Goal: Communication & Community: Share content

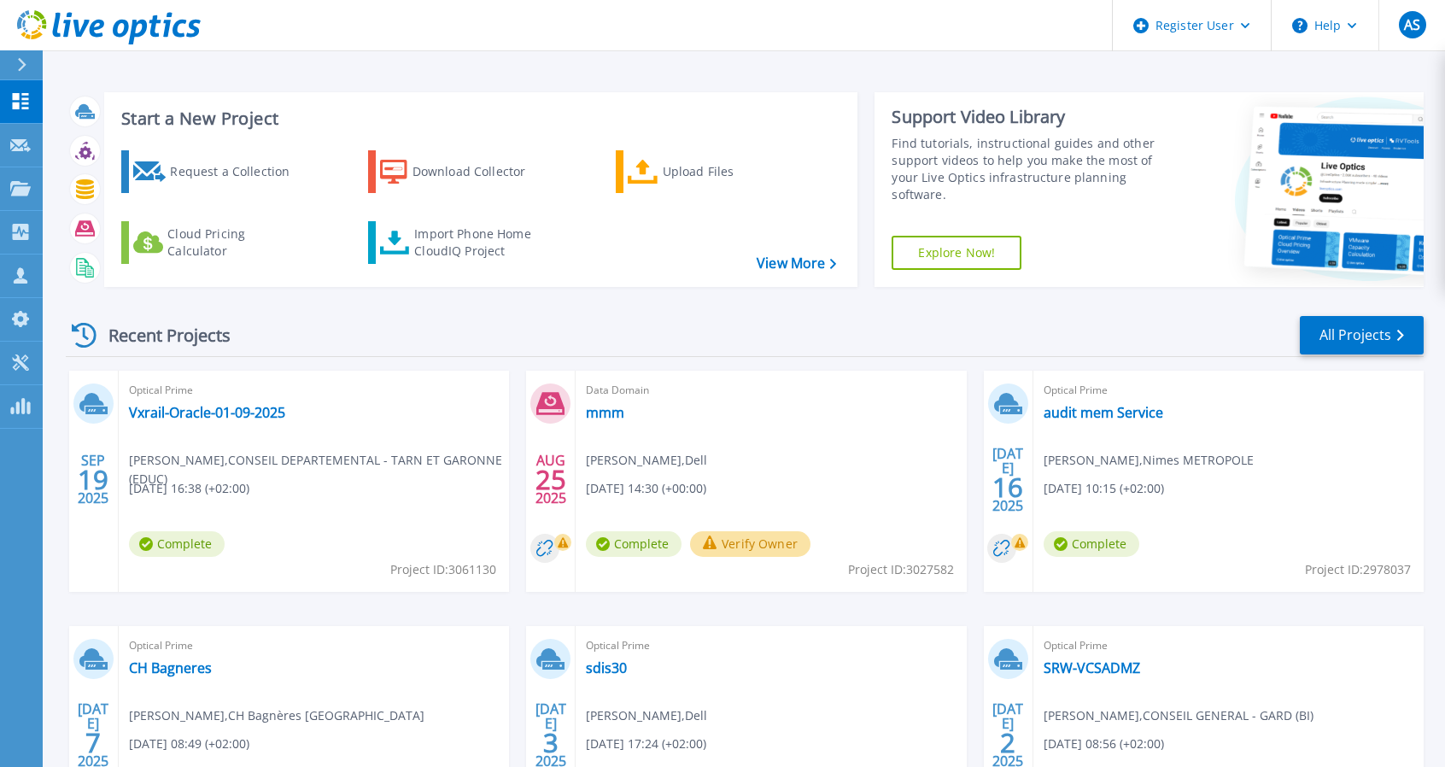
scroll to position [179, 0]
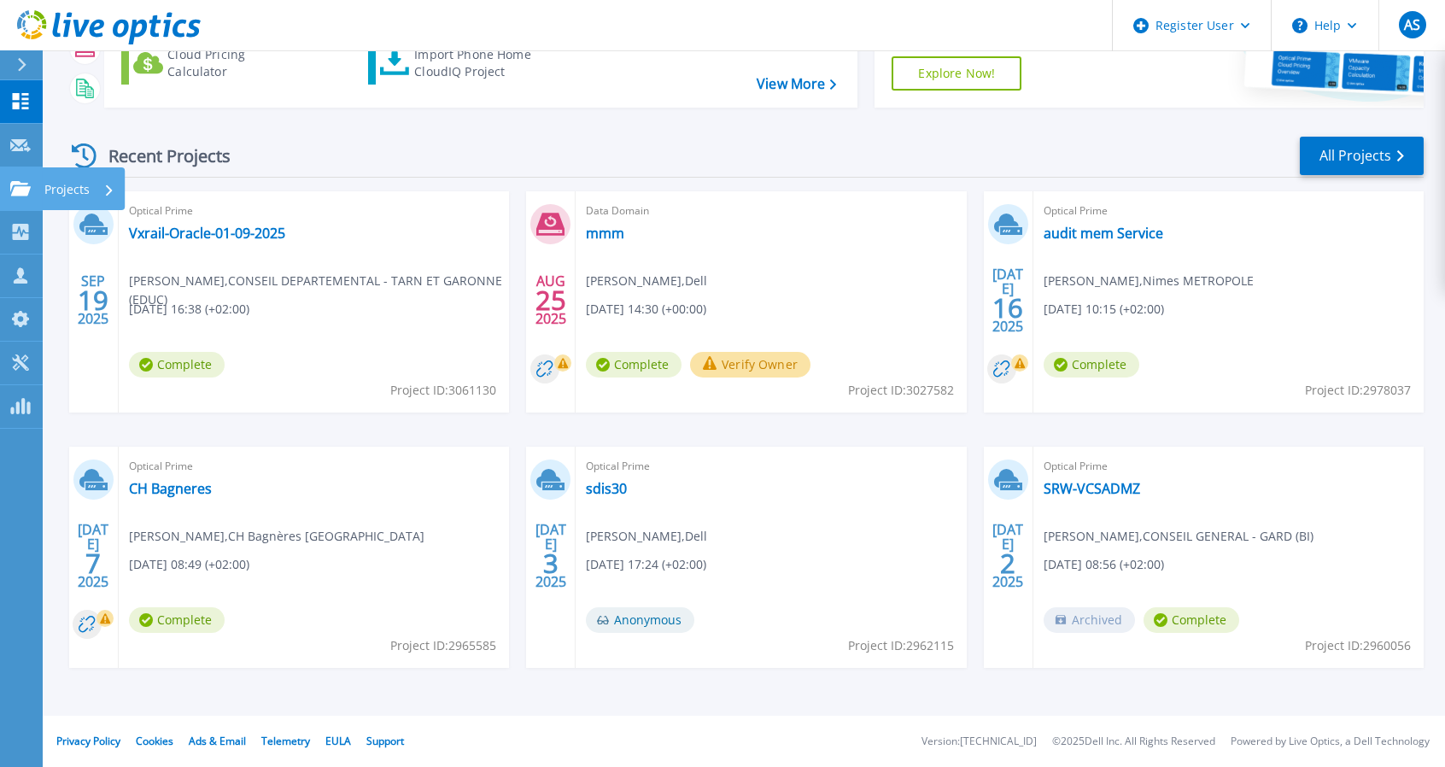
click at [82, 185] on p "Projects" at bounding box center [66, 189] width 45 height 44
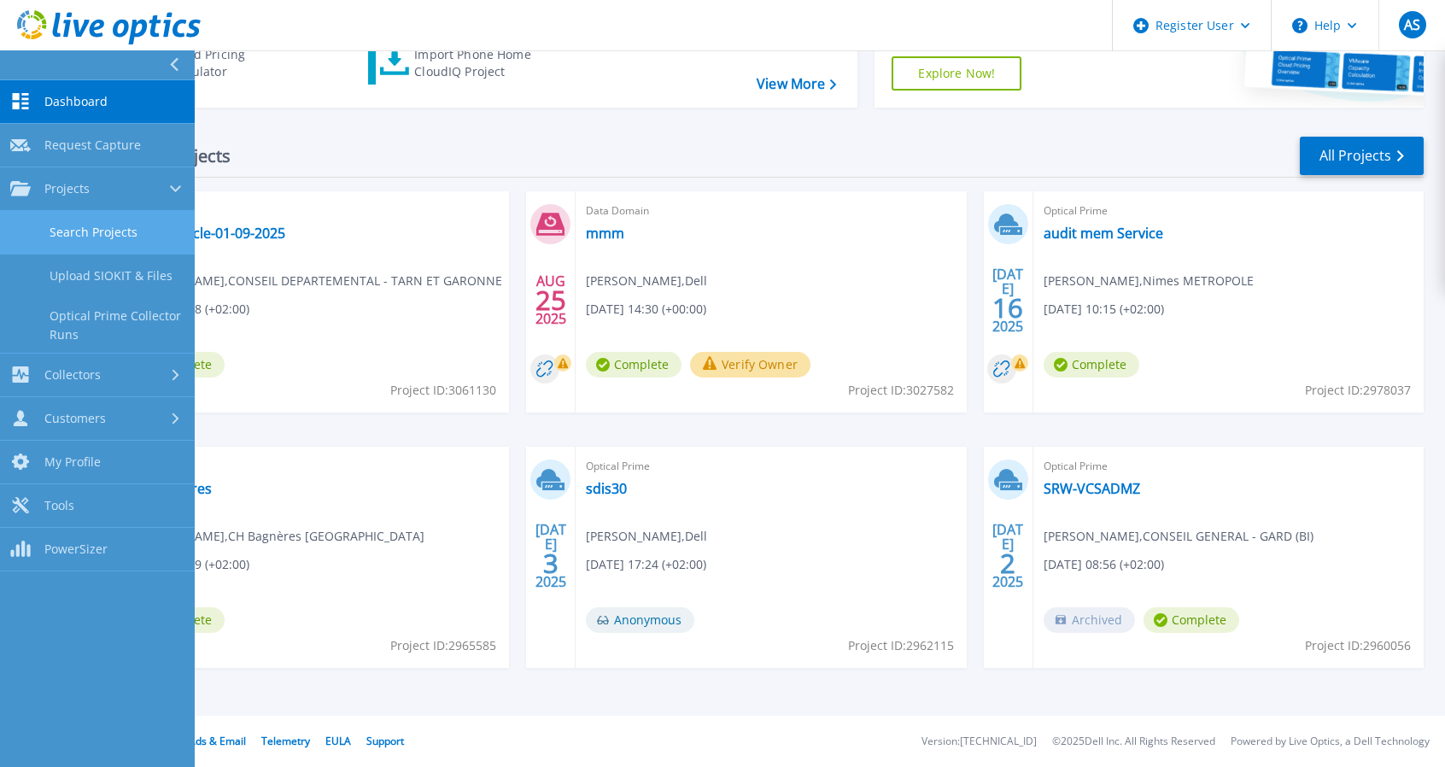
click at [96, 233] on link "Search Projects" at bounding box center [97, 233] width 195 height 44
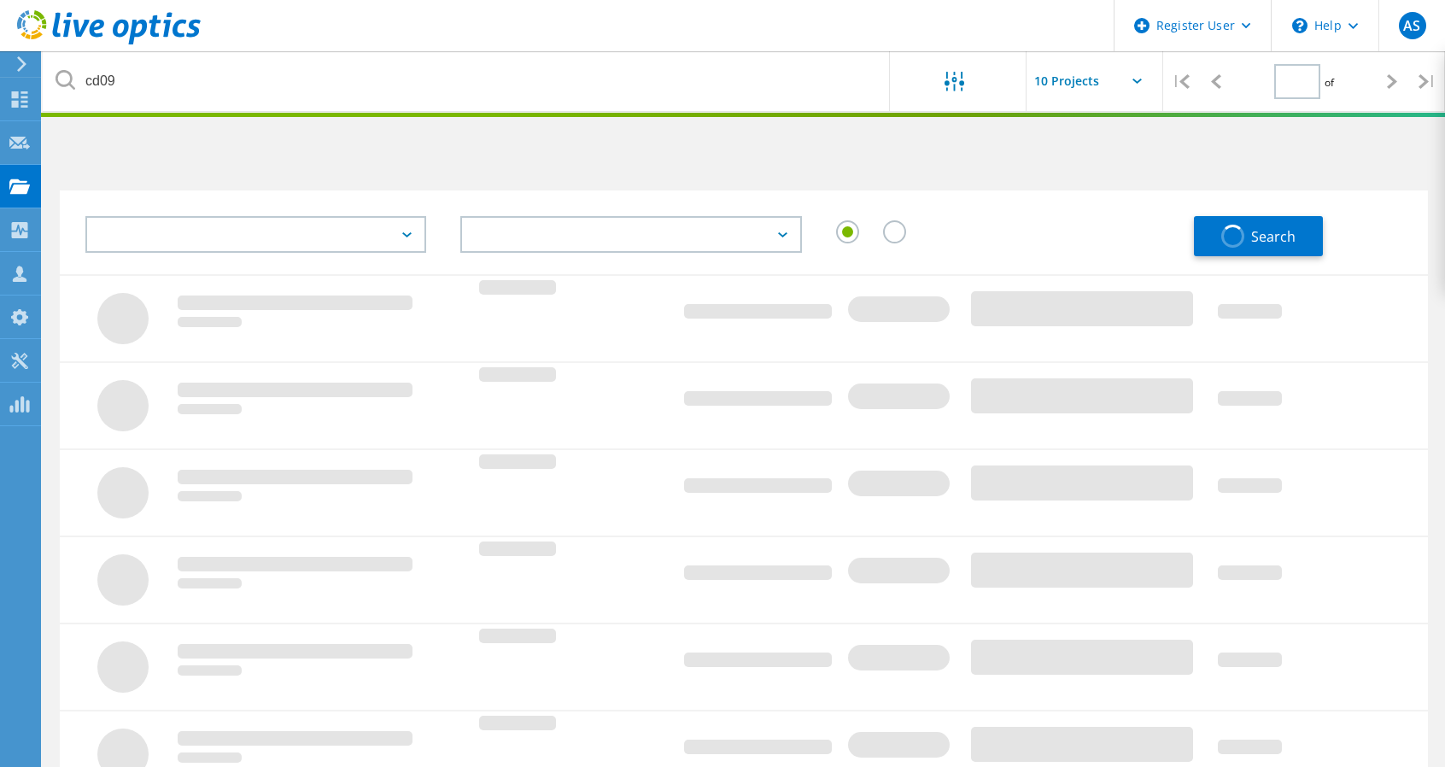
type input "1"
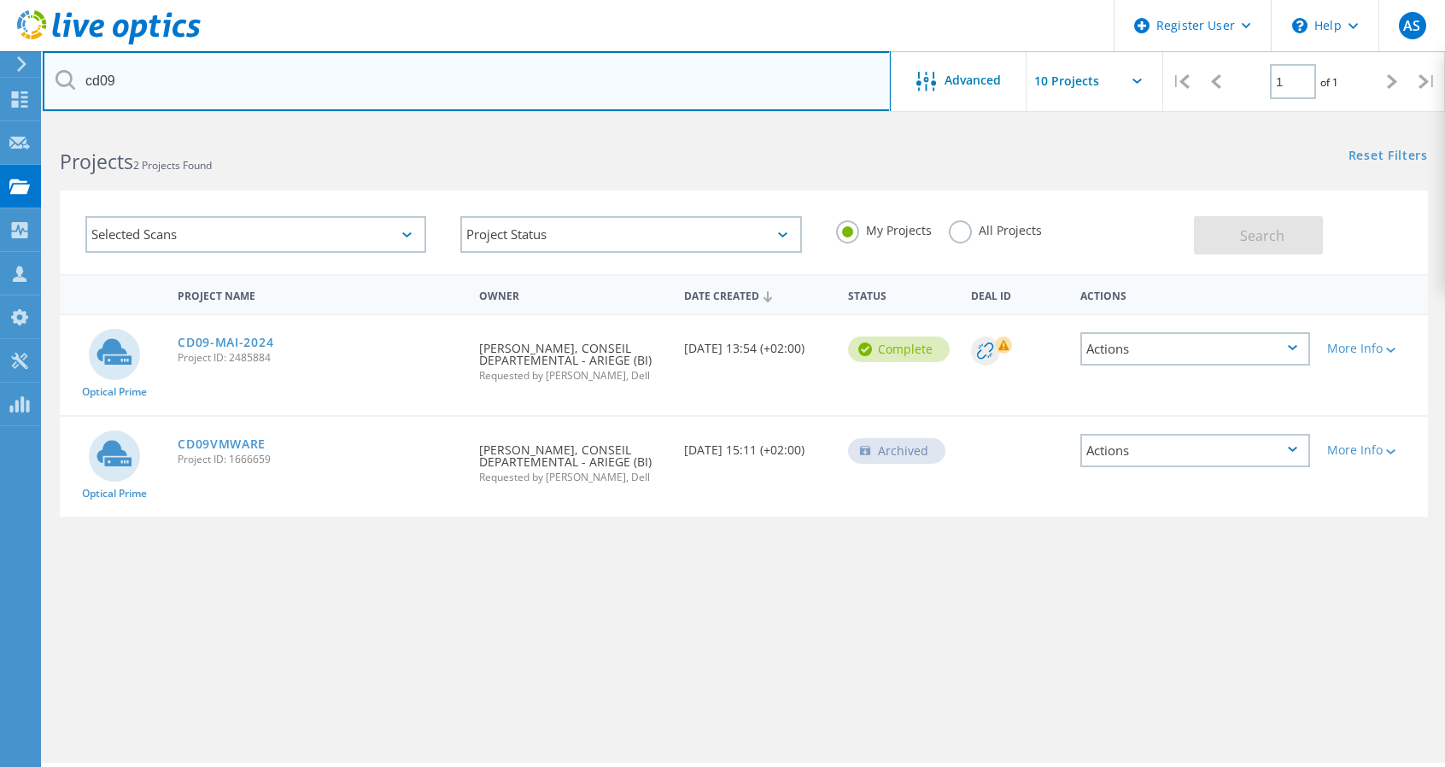
click at [122, 78] on input "cd09" at bounding box center [467, 81] width 848 height 60
type input "@chu-montpellier.fr"
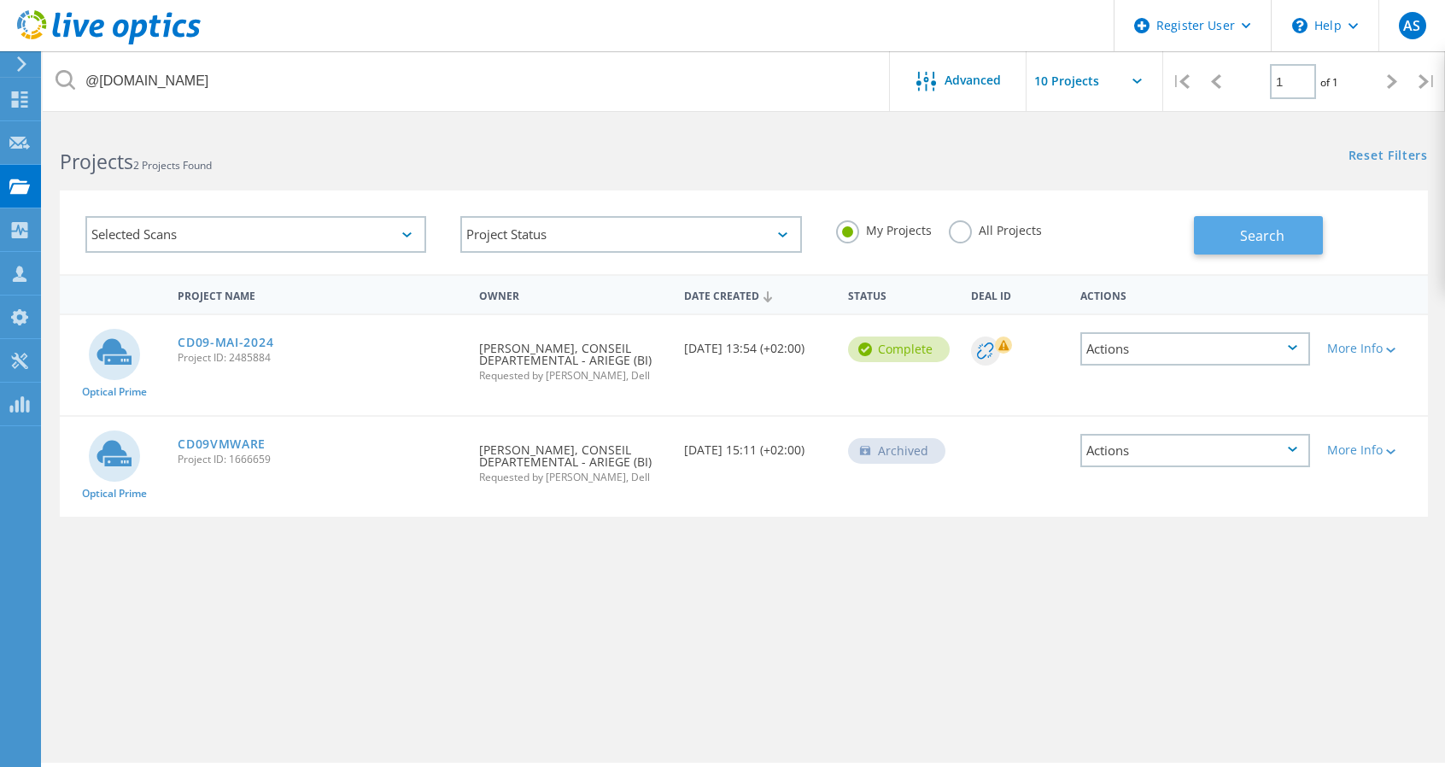
click at [1232, 230] on button "Search" at bounding box center [1258, 235] width 129 height 38
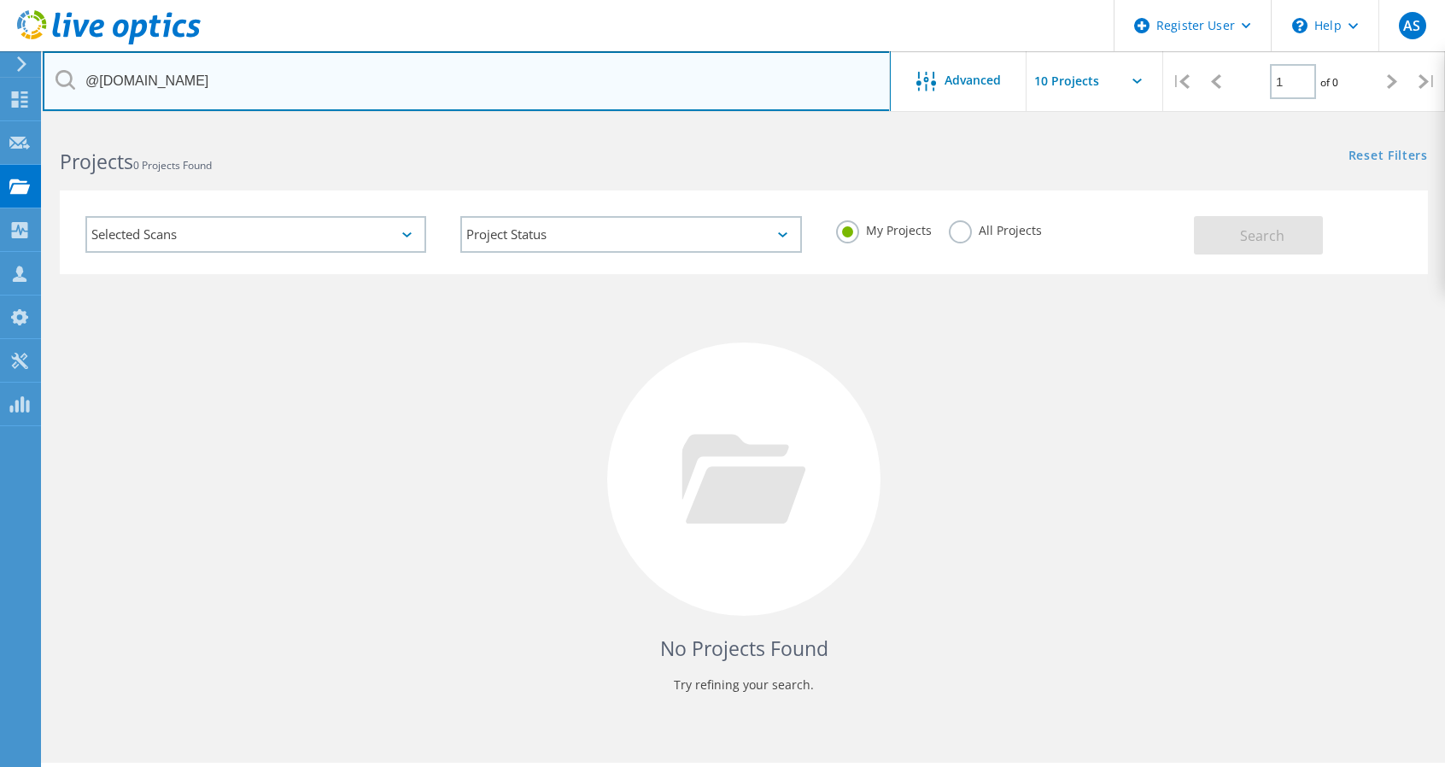
click at [762, 85] on input "@chu-montpellier.fr" at bounding box center [467, 81] width 848 height 60
click at [302, 76] on input "@chu-montpellier.fr" at bounding box center [467, 81] width 848 height 60
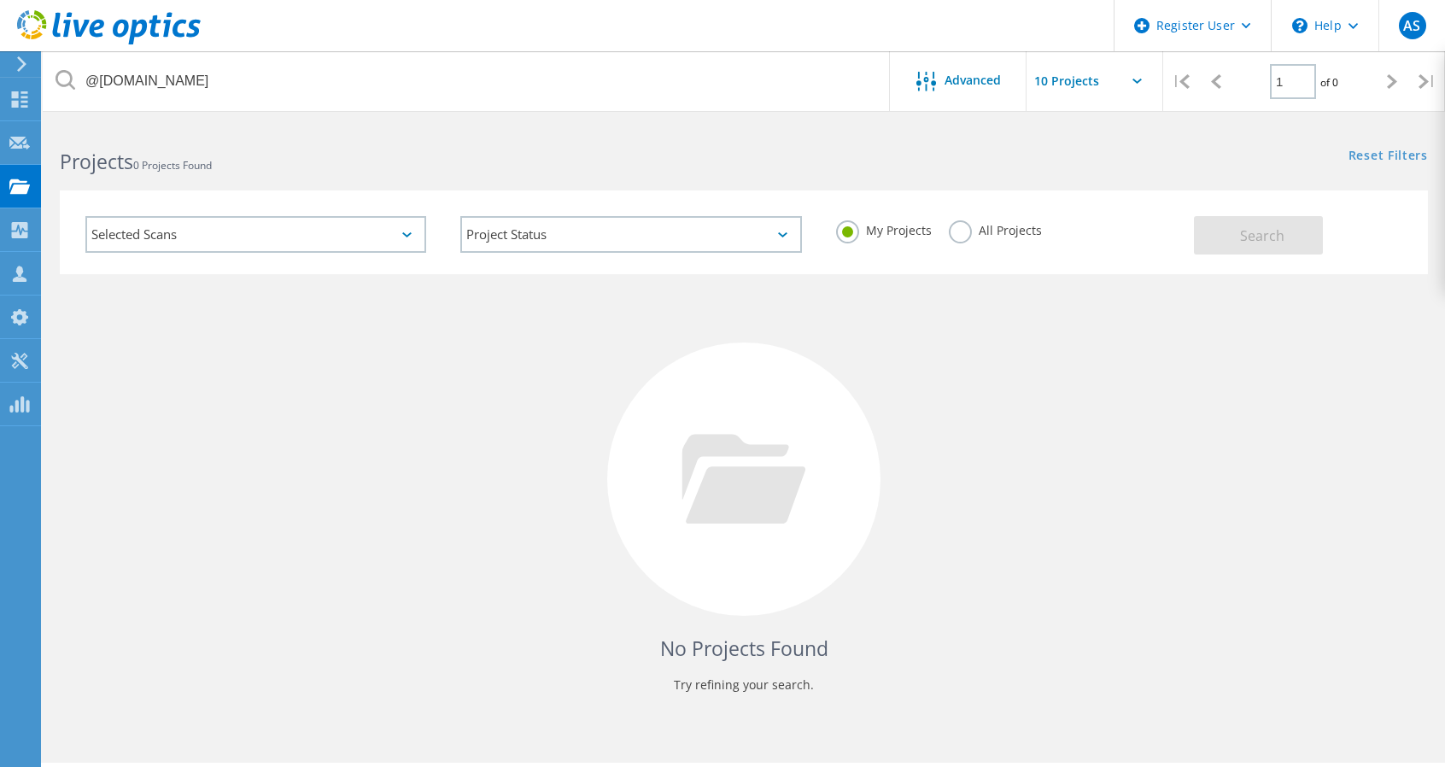
click at [944, 243] on div "My Projects All Projects" at bounding box center [1006, 230] width 375 height 63
click at [960, 237] on label "All Projects" at bounding box center [995, 228] width 93 height 16
click at [0, 0] on input "All Projects" at bounding box center [0, 0] width 0 height 0
click at [1244, 244] on span "Search" at bounding box center [1262, 235] width 44 height 19
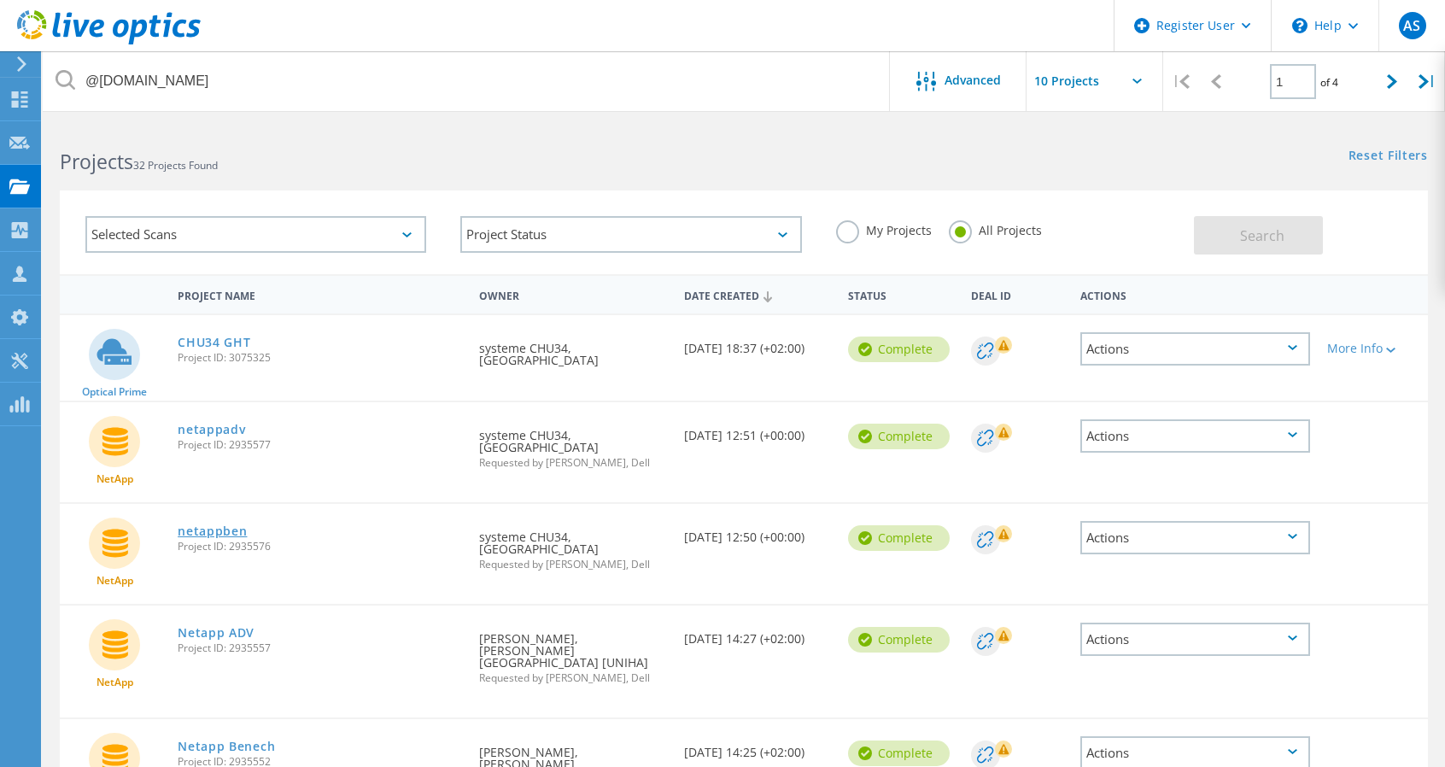
click at [214, 531] on link "netappben" at bounding box center [212, 531] width 69 height 12
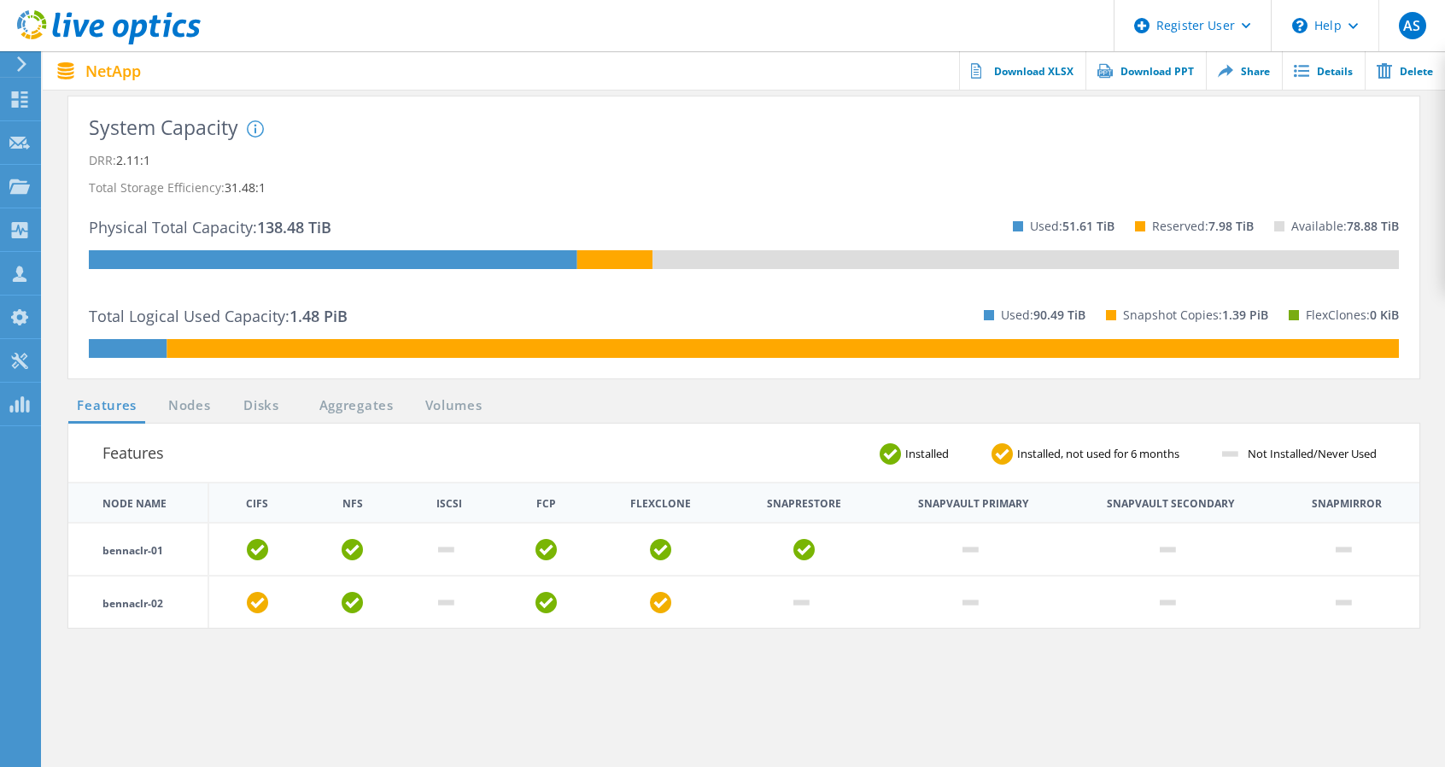
scroll to position [296, 0]
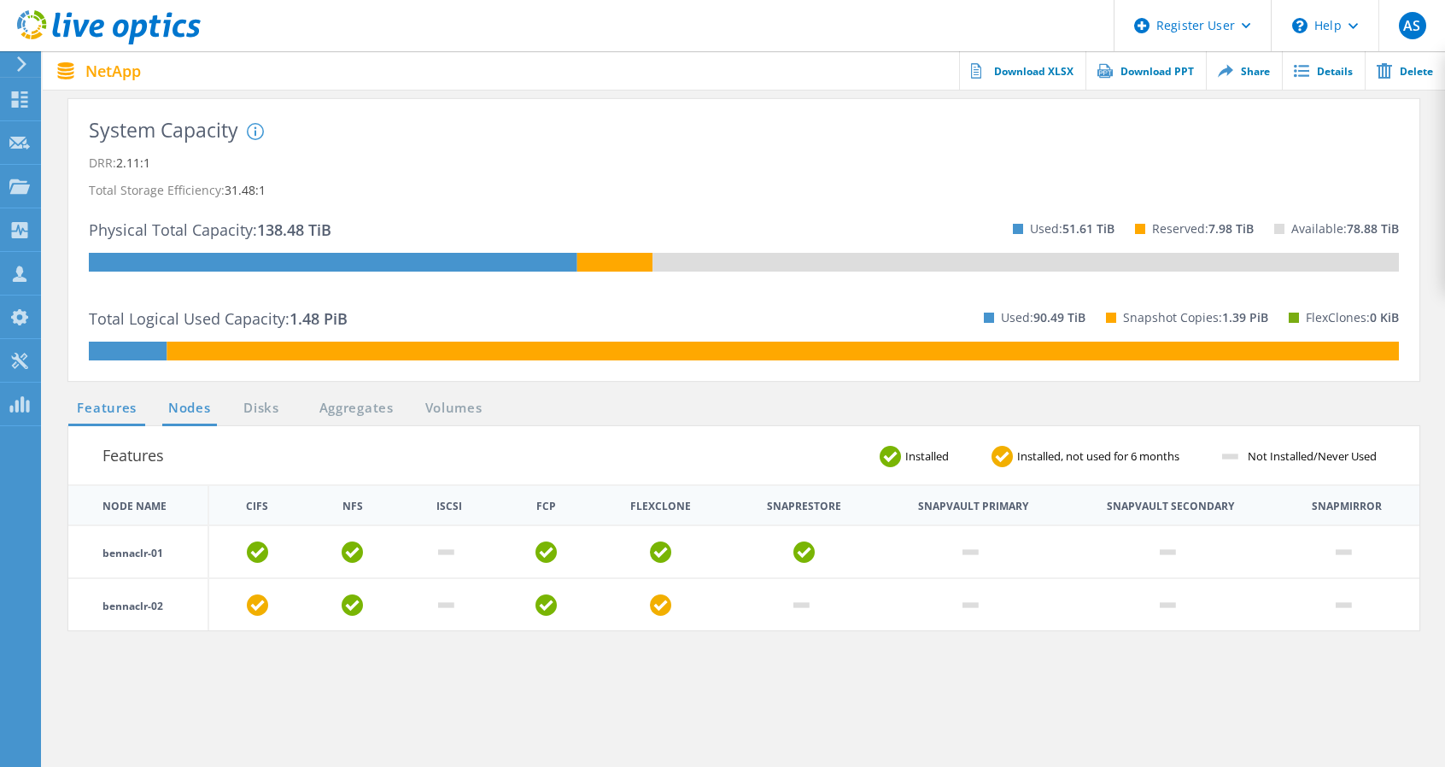
click at [178, 399] on link "Nodes" at bounding box center [189, 408] width 55 height 21
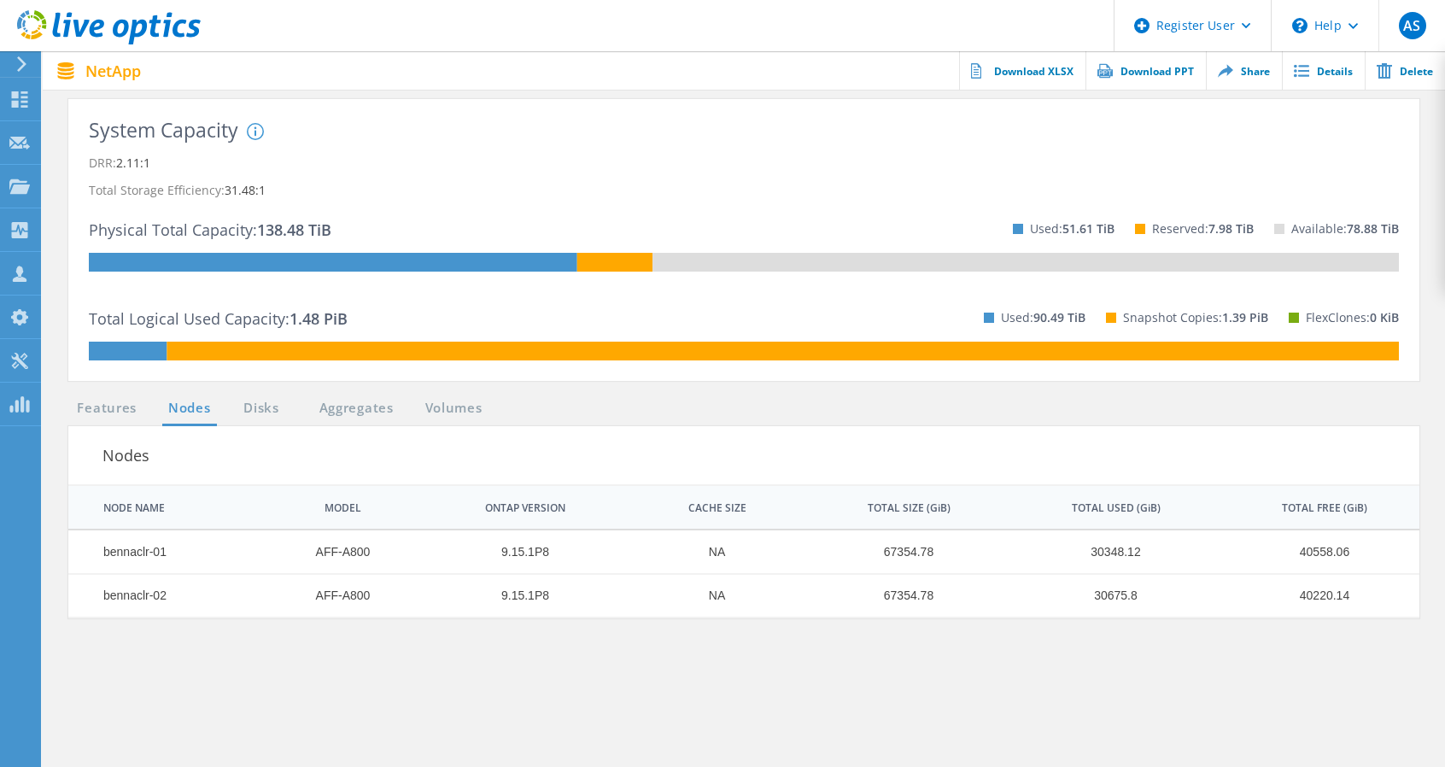
click at [265, 395] on div "System Capacity System DRR represents DRR w/o SnapShots and FlexClones for newe…" at bounding box center [743, 248] width 1385 height 299
click at [272, 409] on link "Disks" at bounding box center [261, 408] width 46 height 21
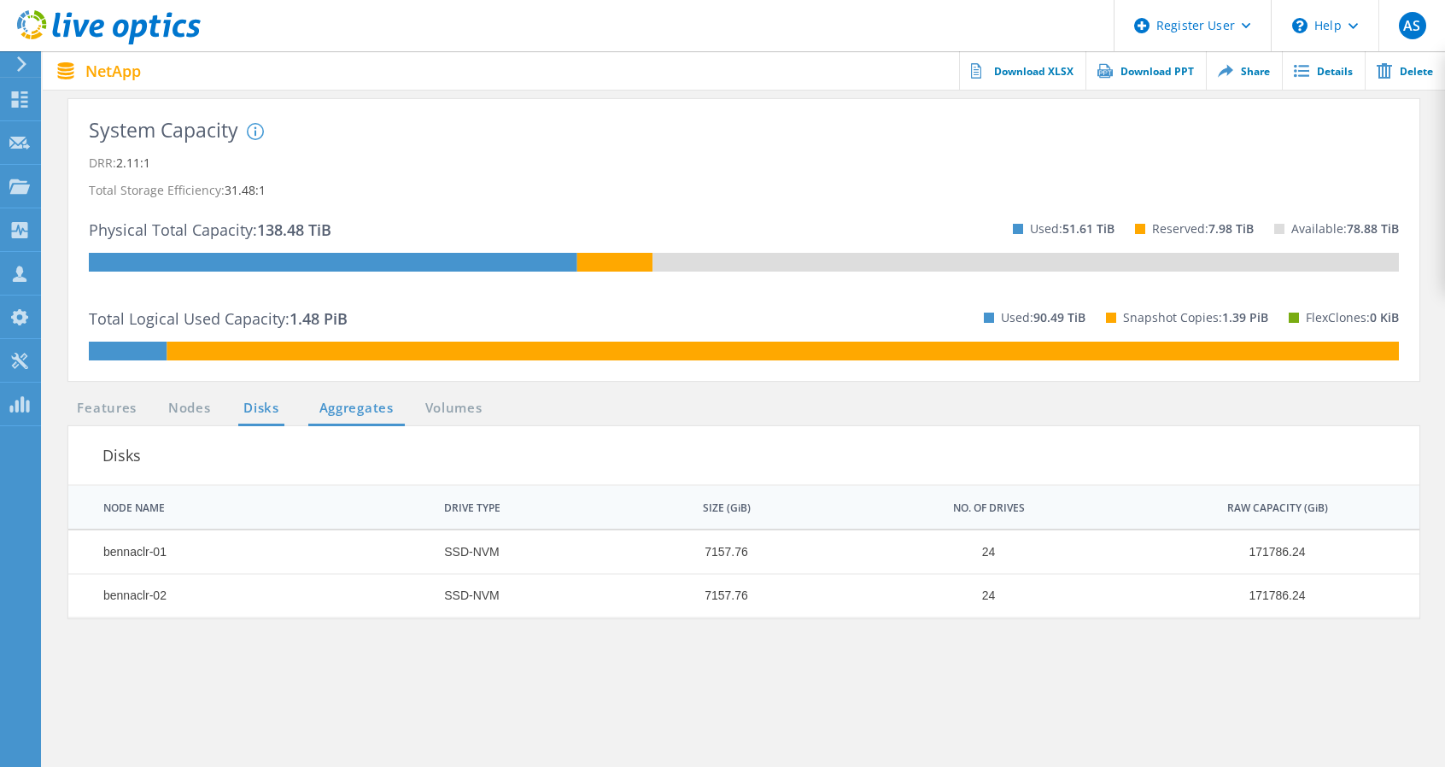
click at [348, 406] on link "Aggregates" at bounding box center [356, 408] width 97 height 21
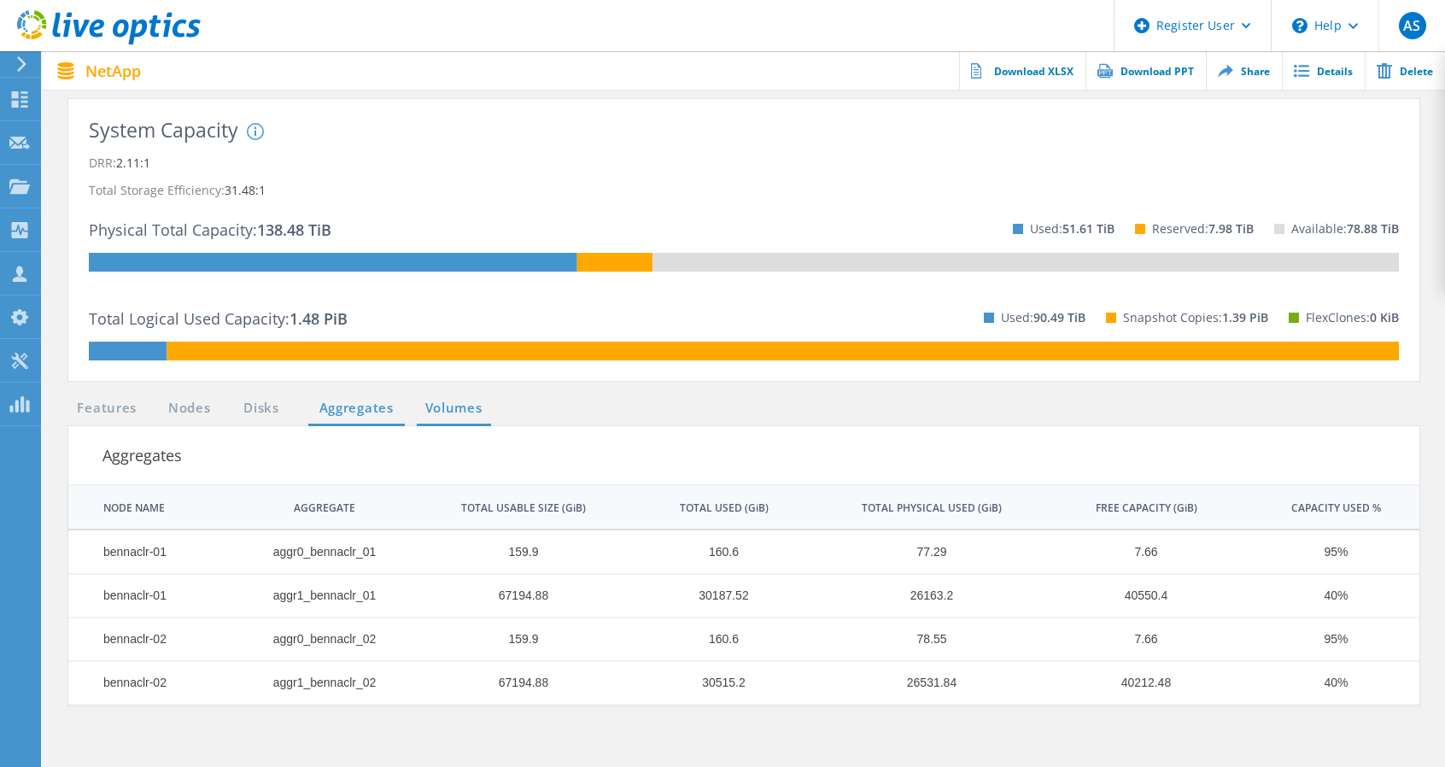
click at [464, 403] on link "Volumes" at bounding box center [454, 408] width 74 height 21
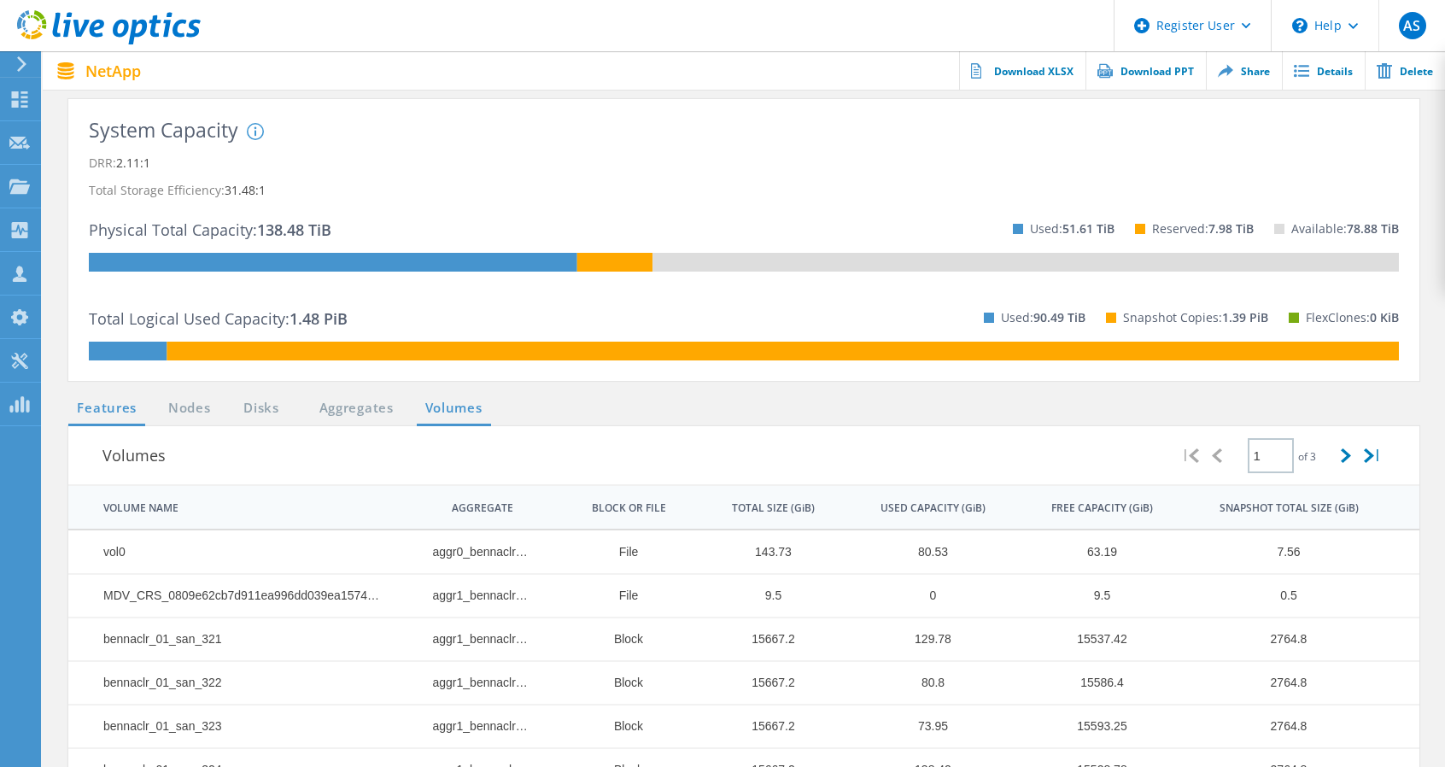
click at [115, 403] on link "Features" at bounding box center [106, 408] width 77 height 21
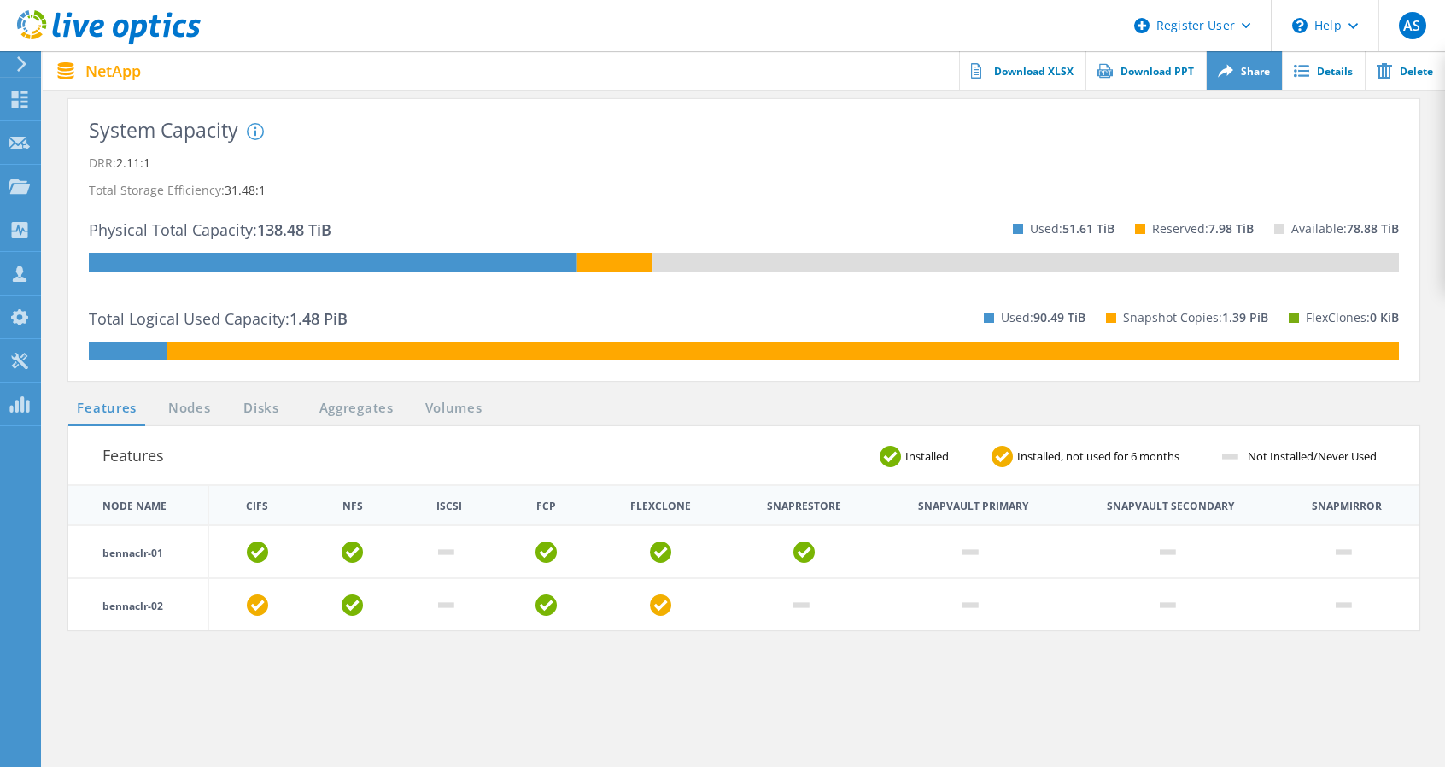
click at [1254, 73] on link "Share" at bounding box center [1244, 70] width 76 height 38
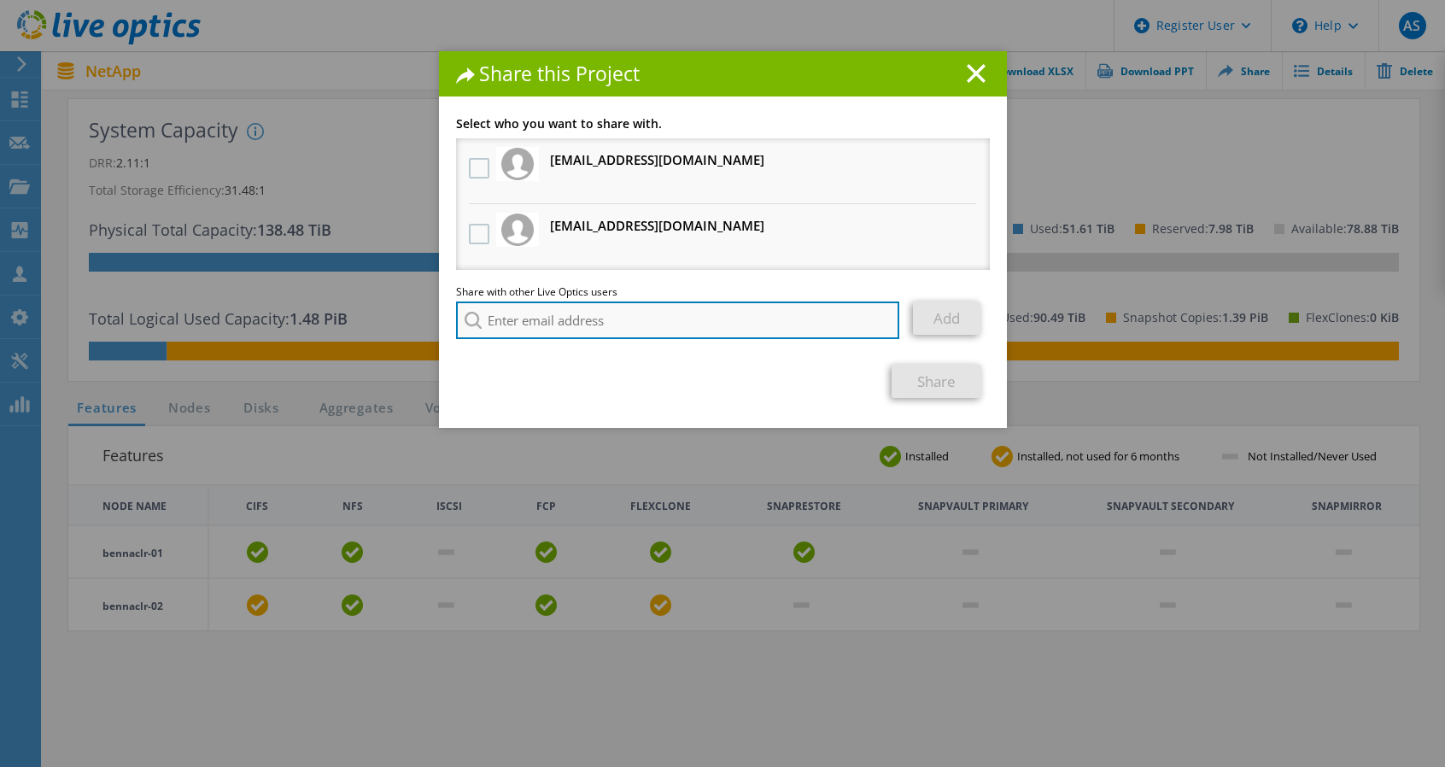
click at [504, 315] on input "search" at bounding box center [678, 320] width 444 height 38
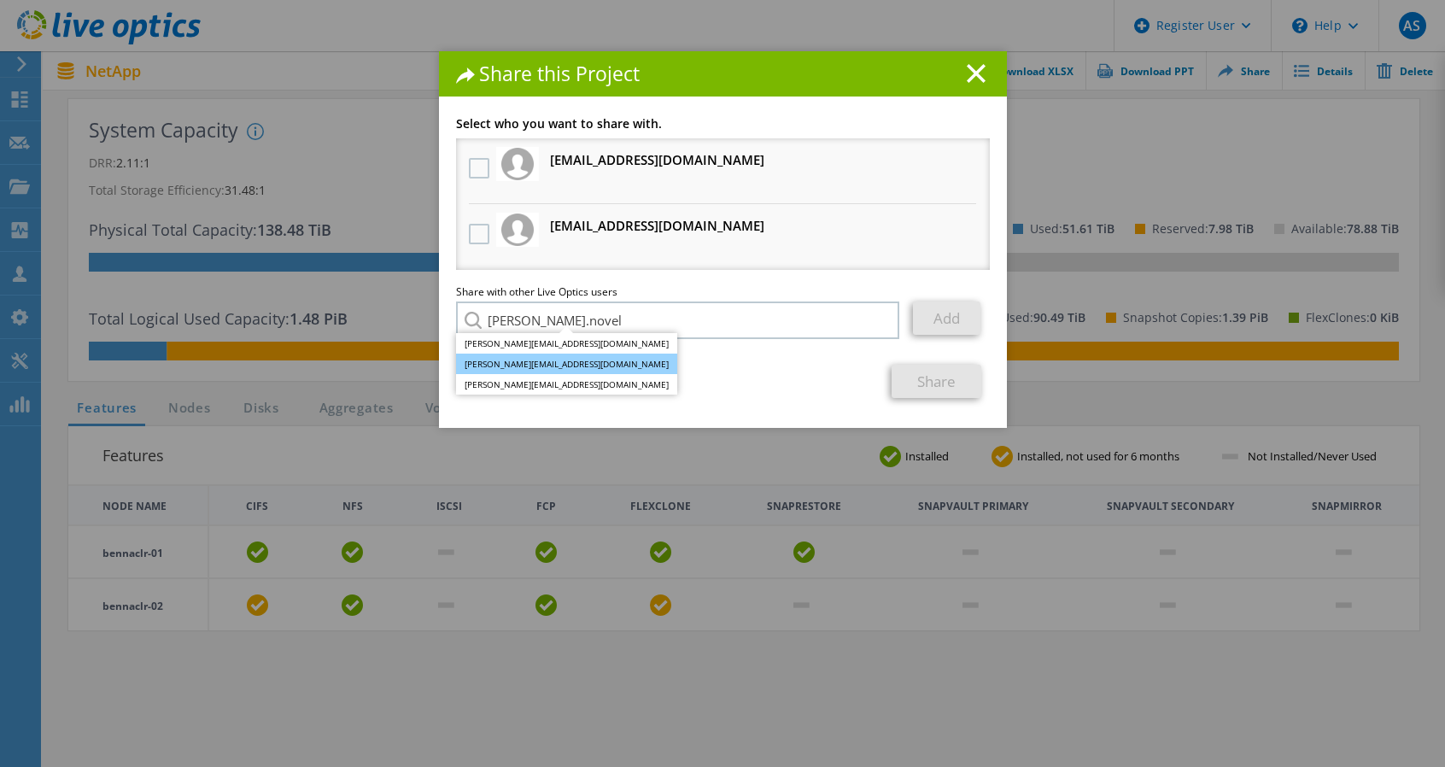
click at [524, 364] on li "[PERSON_NAME][EMAIL_ADDRESS][DOMAIN_NAME]" at bounding box center [566, 364] width 221 height 20
type input "[PERSON_NAME][EMAIL_ADDRESS][DOMAIN_NAME]"
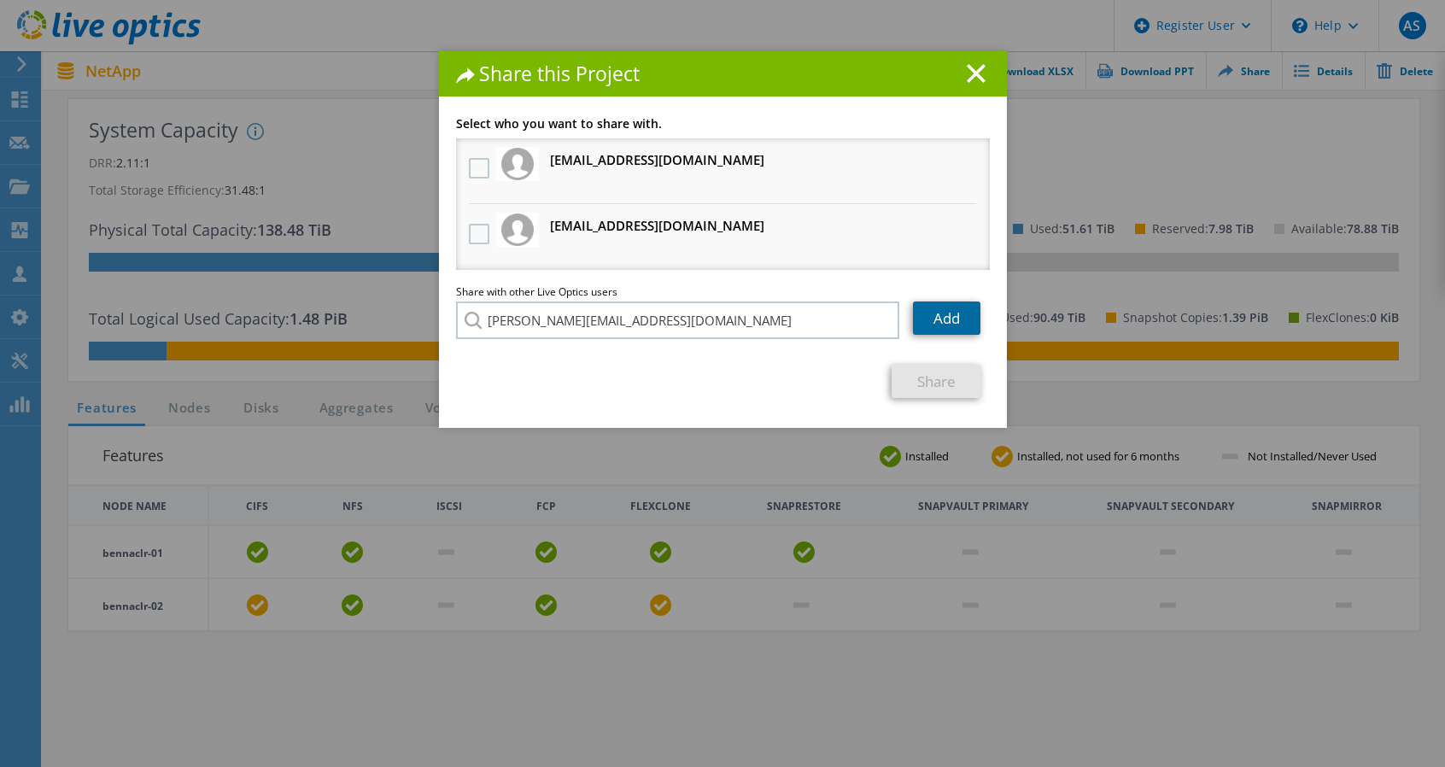
click at [943, 317] on link "Add" at bounding box center [946, 317] width 67 height 33
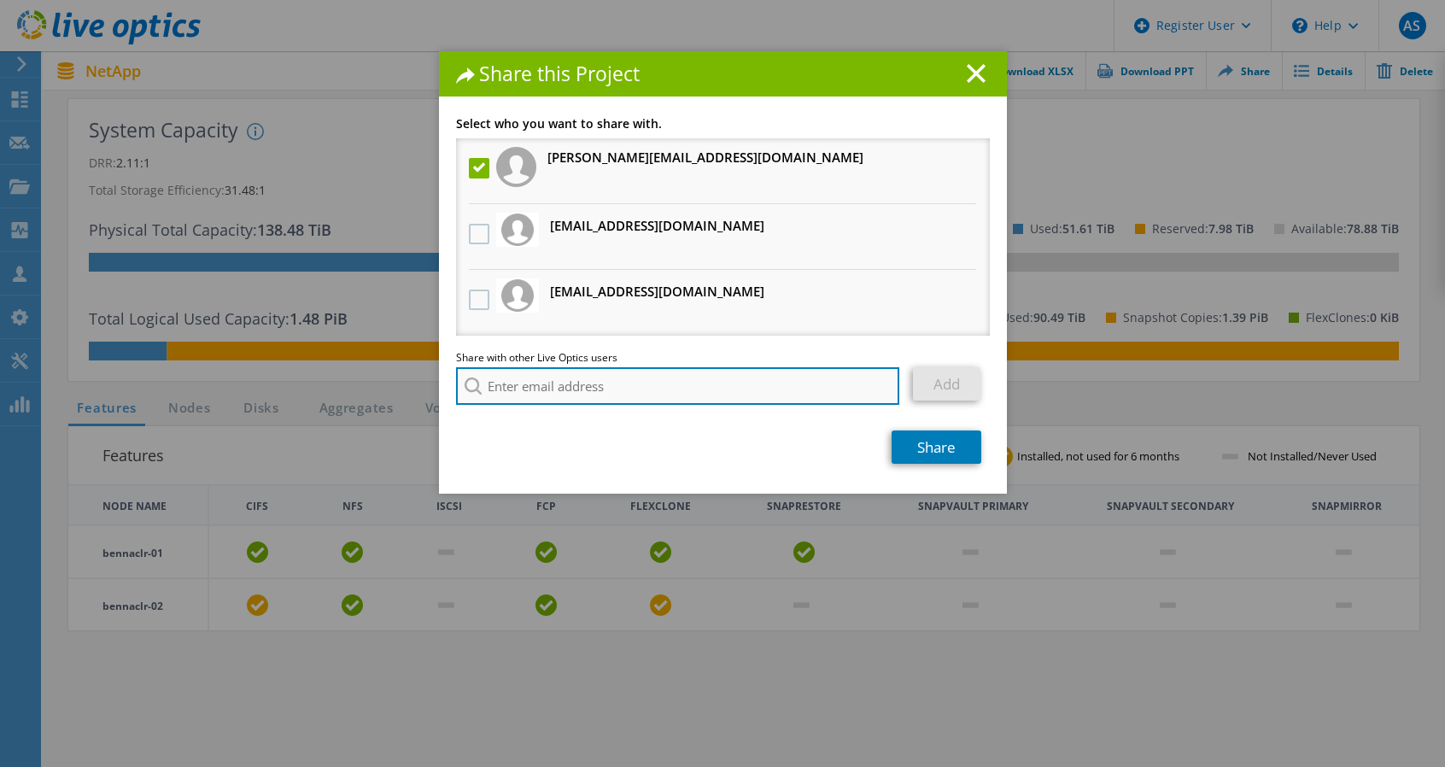
click at [547, 383] on input "search" at bounding box center [678, 386] width 444 height 38
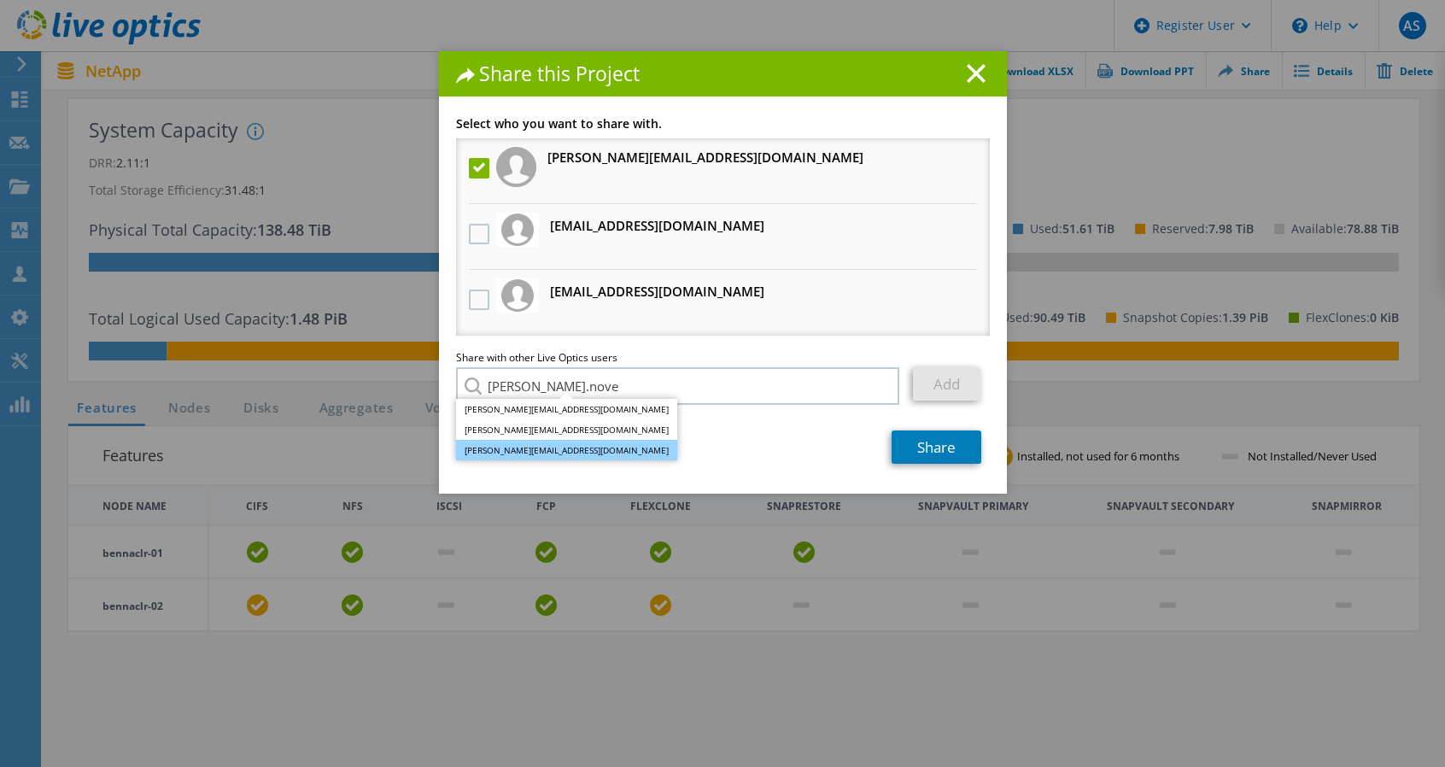
click at [553, 455] on li "[PERSON_NAME][EMAIL_ADDRESS][DOMAIN_NAME]" at bounding box center [566, 450] width 221 height 20
type input "[PERSON_NAME][EMAIL_ADDRESS][DOMAIN_NAME]"
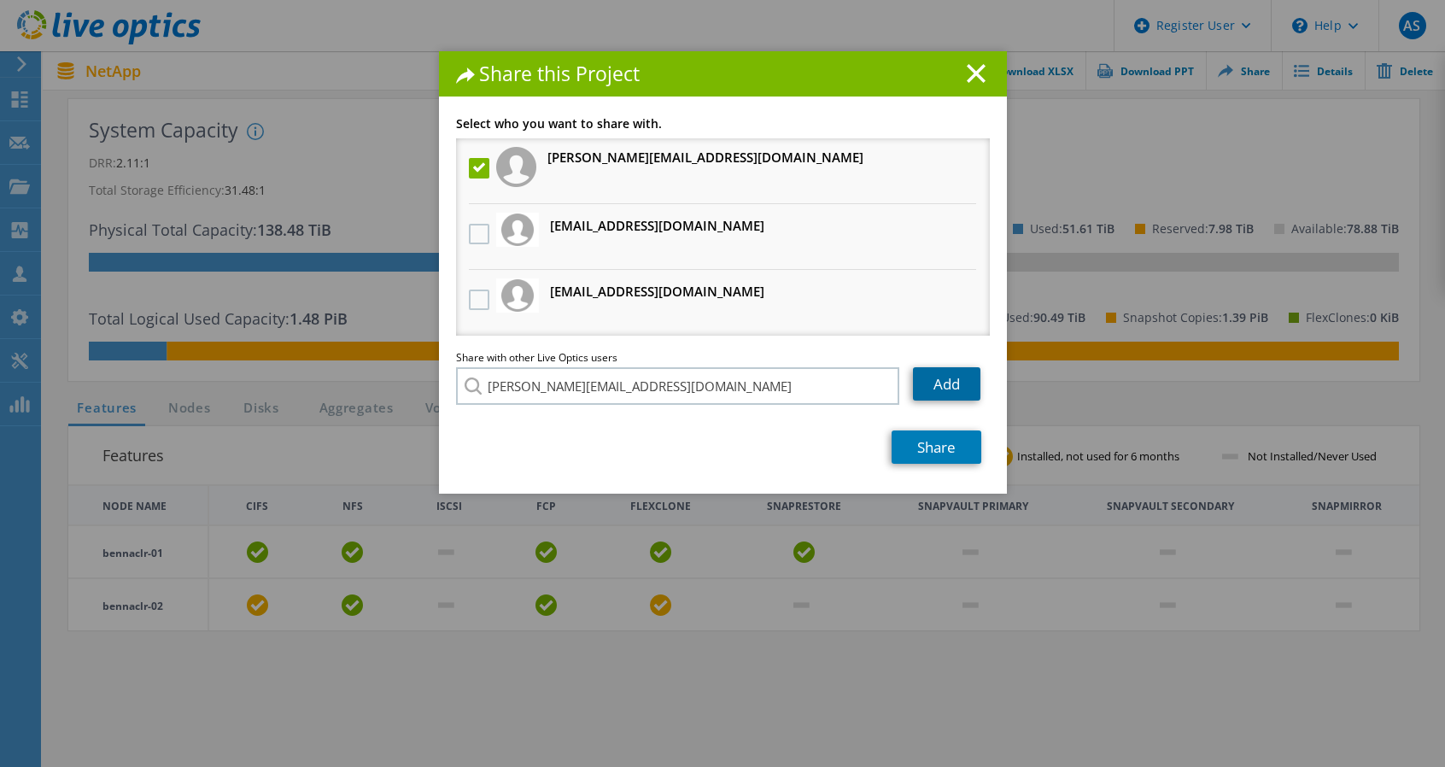
click at [946, 379] on link "Add" at bounding box center [946, 383] width 67 height 33
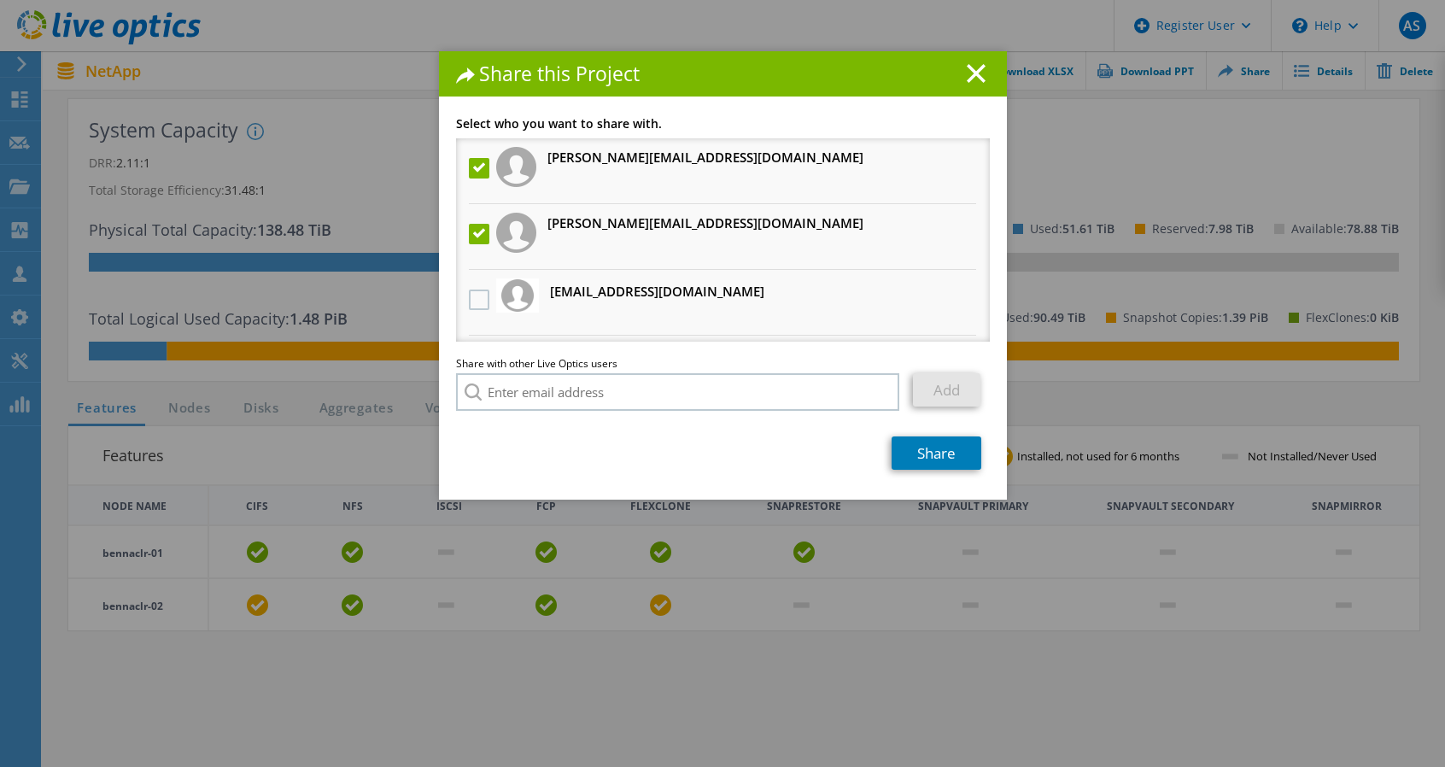
click at [920, 471] on div "Link other users to this project Changes can be overwritten by users with acces…" at bounding box center [723, 309] width 568 height 382
click at [941, 454] on link "Share" at bounding box center [937, 452] width 90 height 33
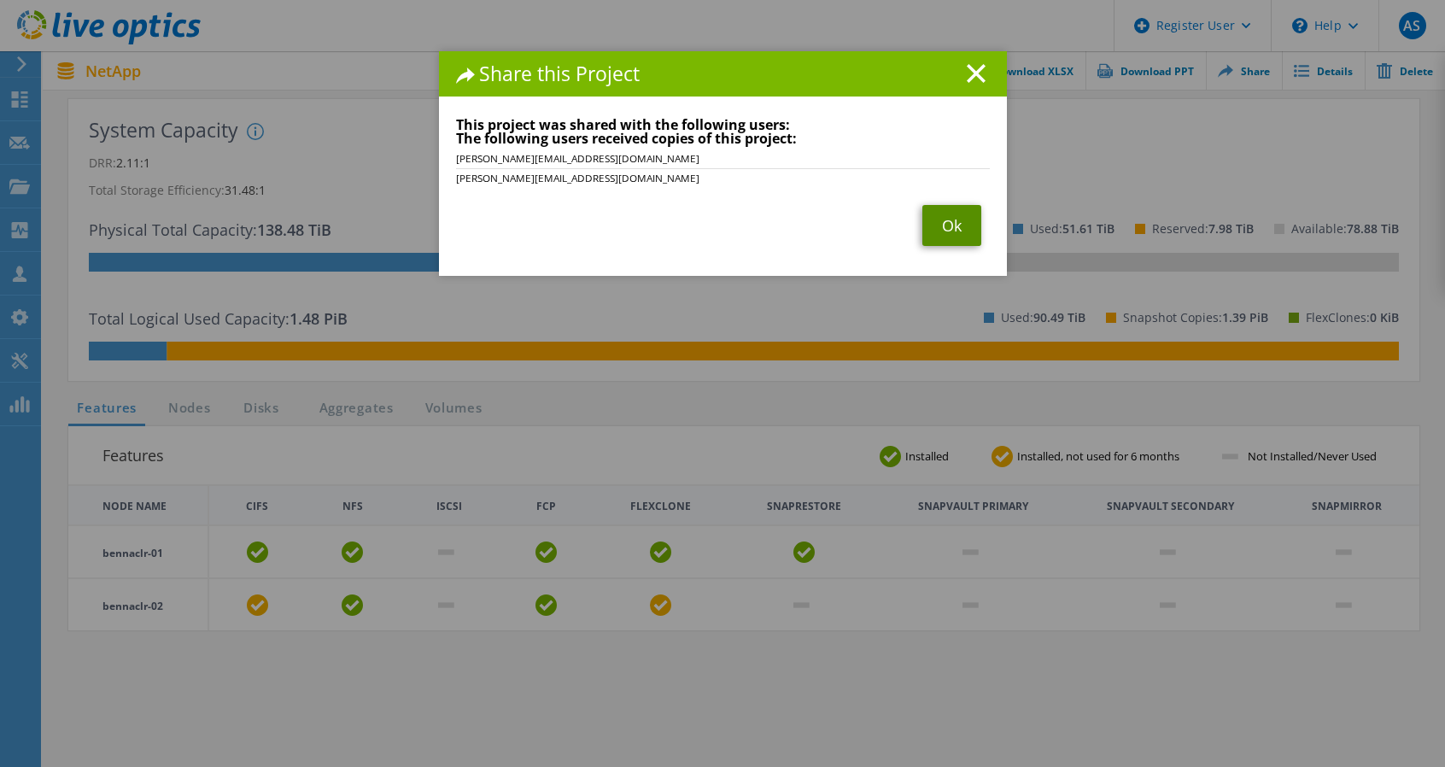
click at [944, 221] on link "Ok" at bounding box center [951, 225] width 59 height 41
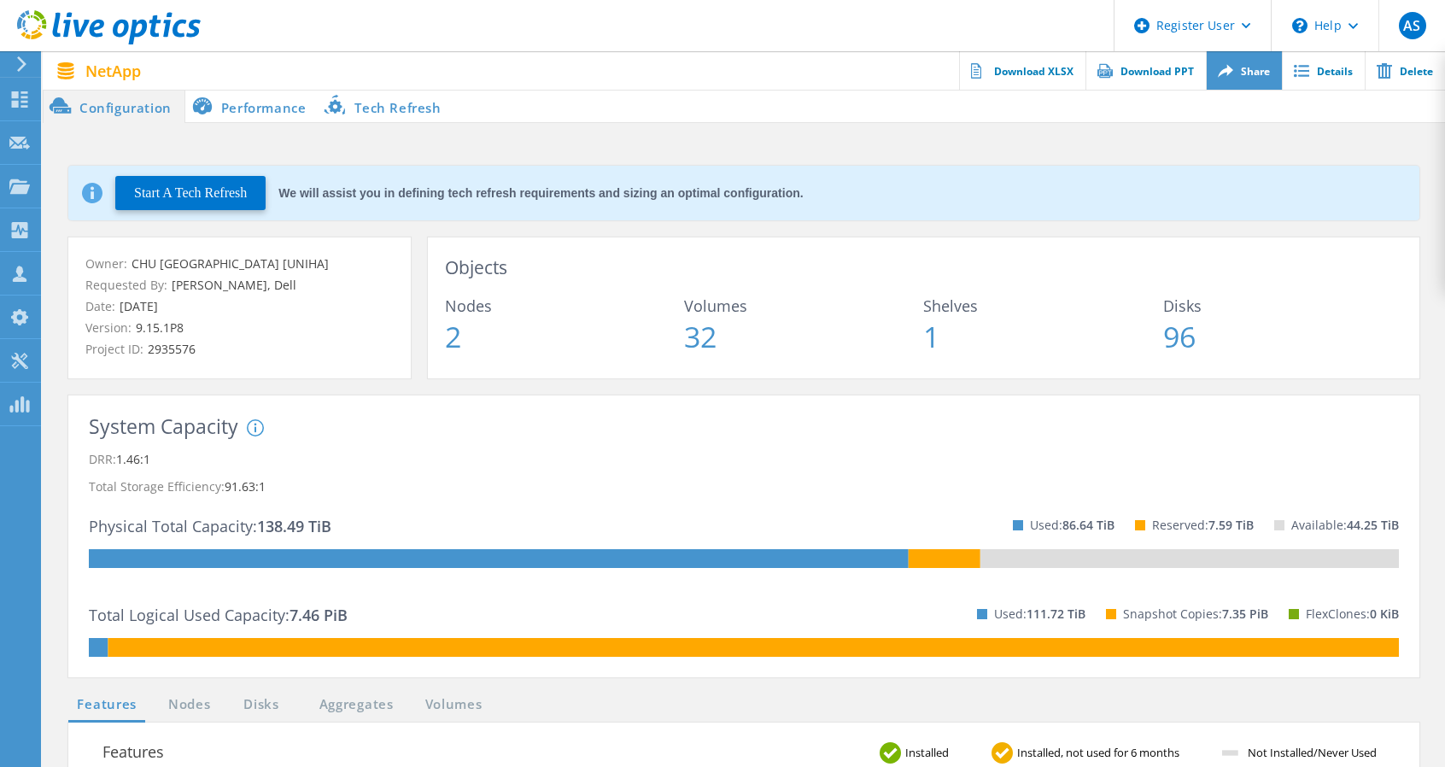
click at [1241, 62] on link "Share" at bounding box center [1244, 70] width 76 height 38
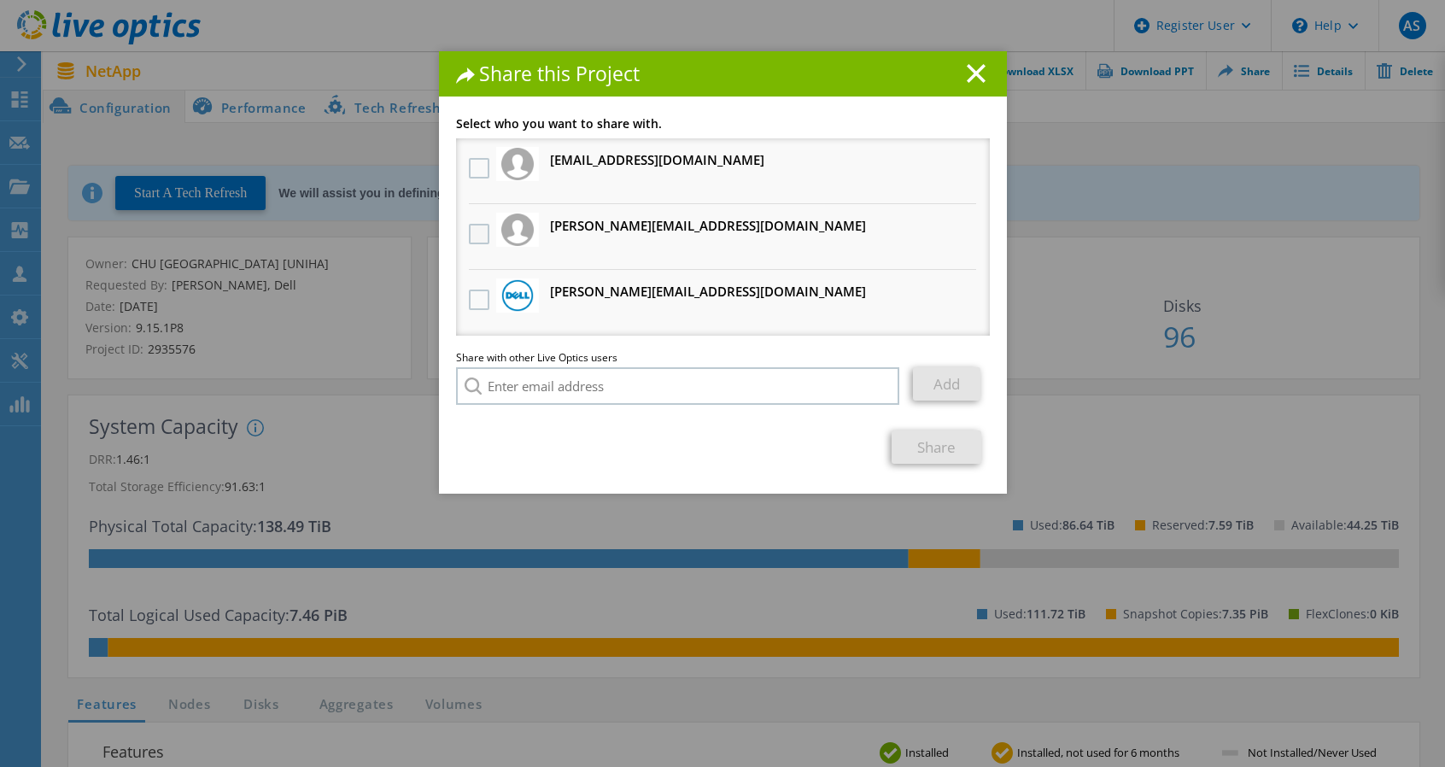
click at [473, 232] on label at bounding box center [481, 234] width 25 height 20
click at [0, 0] on input "checkbox" at bounding box center [0, 0] width 0 height 0
click at [471, 301] on label at bounding box center [481, 300] width 25 height 20
click at [0, 0] on input "checkbox" at bounding box center [0, 0] width 0 height 0
click at [921, 446] on link "Share" at bounding box center [937, 446] width 90 height 33
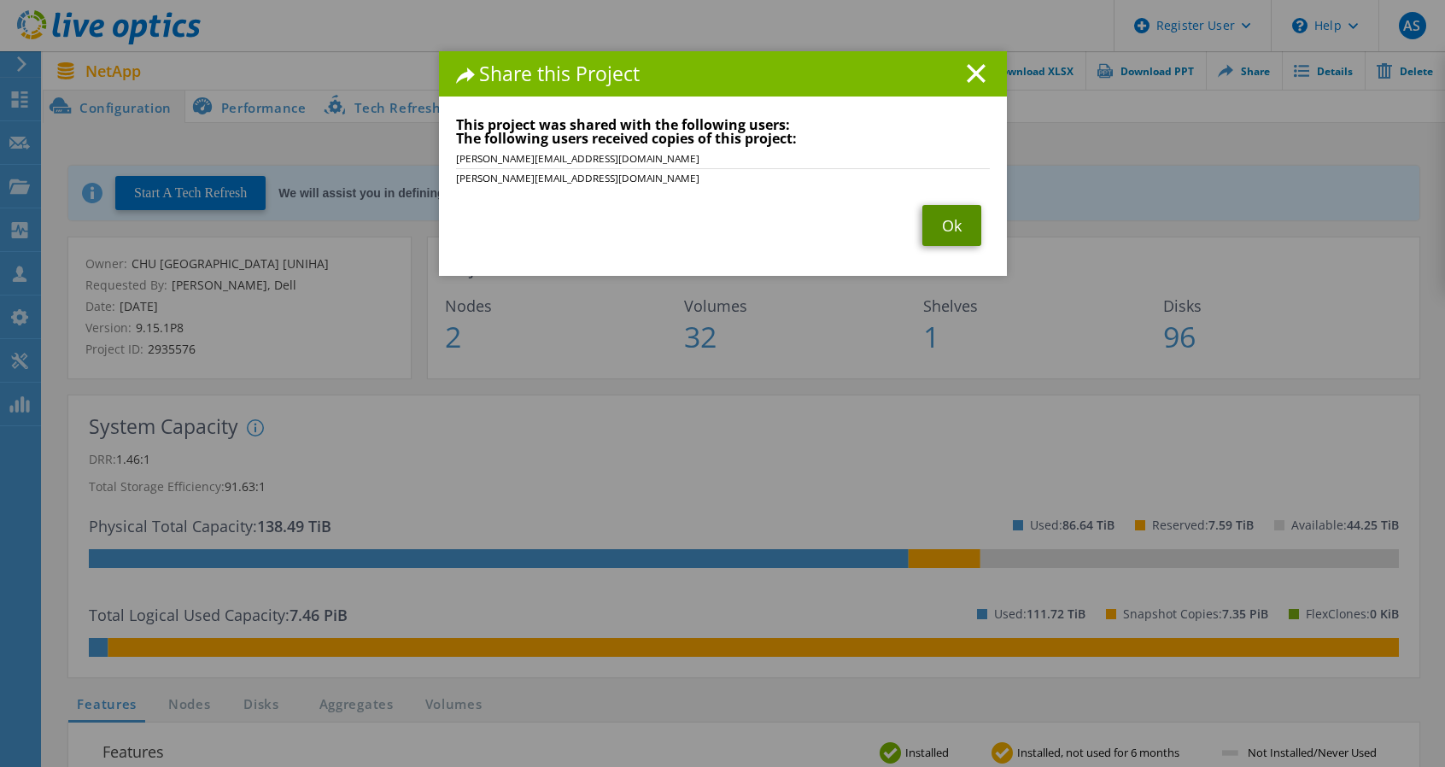
click at [929, 234] on link "Ok" at bounding box center [951, 225] width 59 height 41
